Goal: Find specific page/section: Find specific page/section

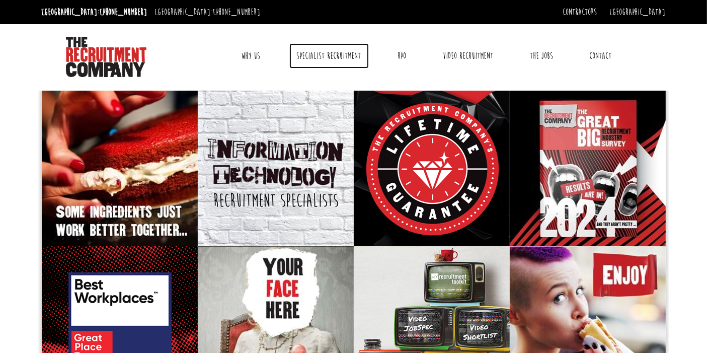
click at [318, 55] on link "Specialist Recruitment" at bounding box center [328, 55] width 79 height 25
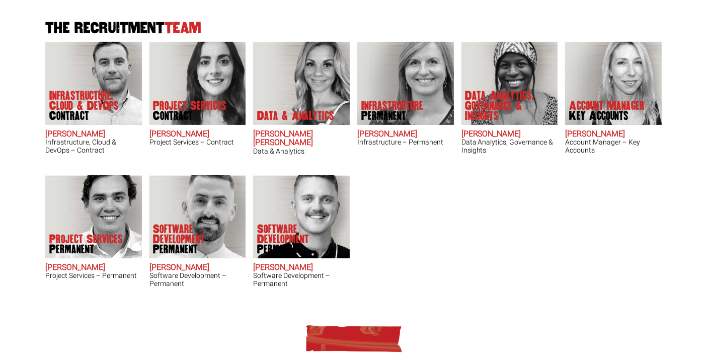
scroll to position [333, 0]
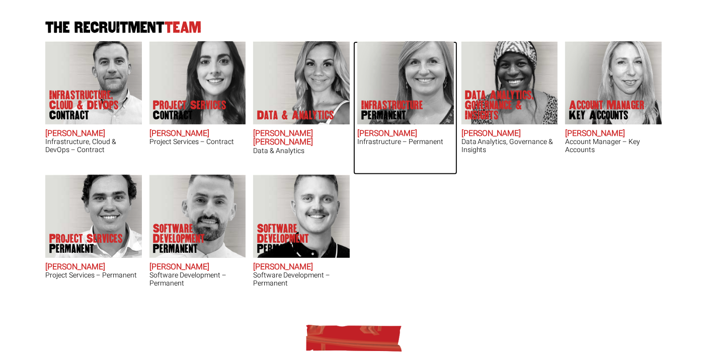
click at [408, 110] on span "Permanent" at bounding box center [392, 115] width 62 height 10
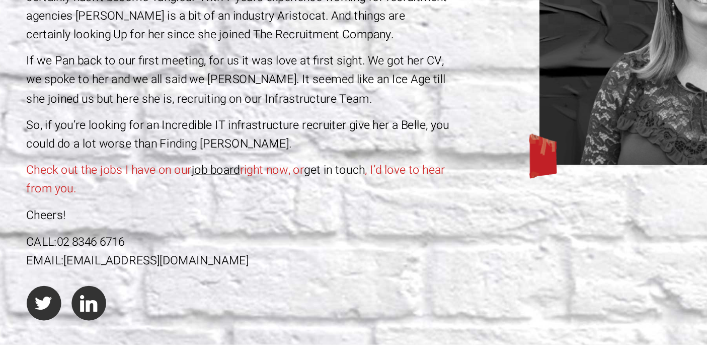
scroll to position [136, 0]
